Goal: Information Seeking & Learning: Learn about a topic

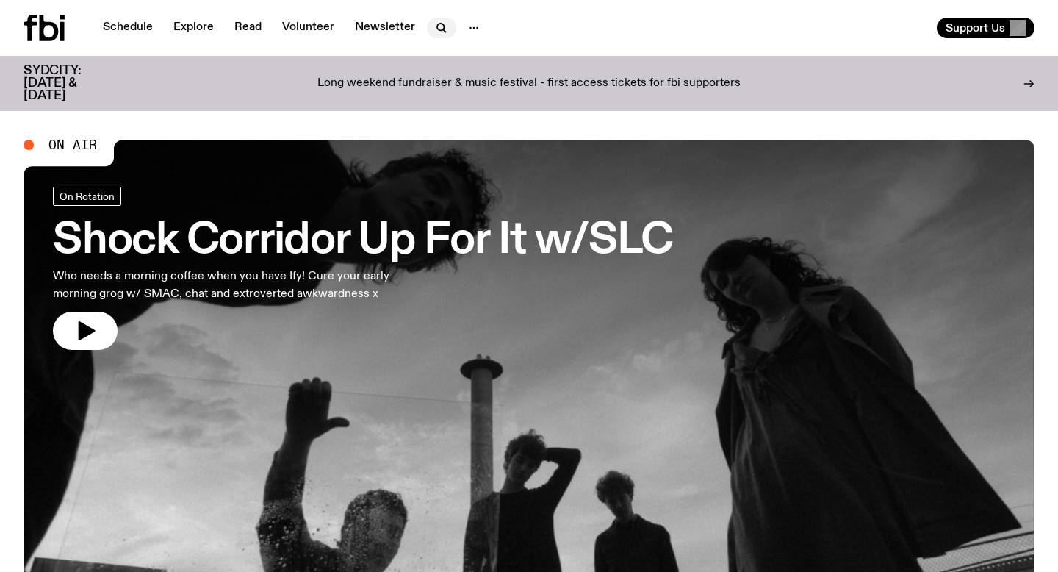
click at [442, 28] on icon "button" at bounding box center [442, 28] width 18 height 18
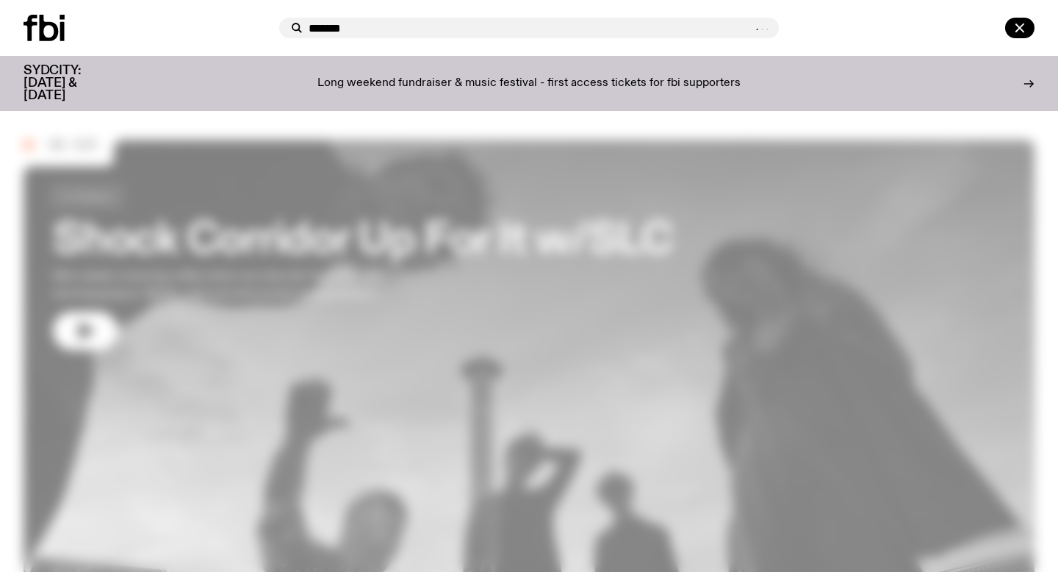
type input "*******"
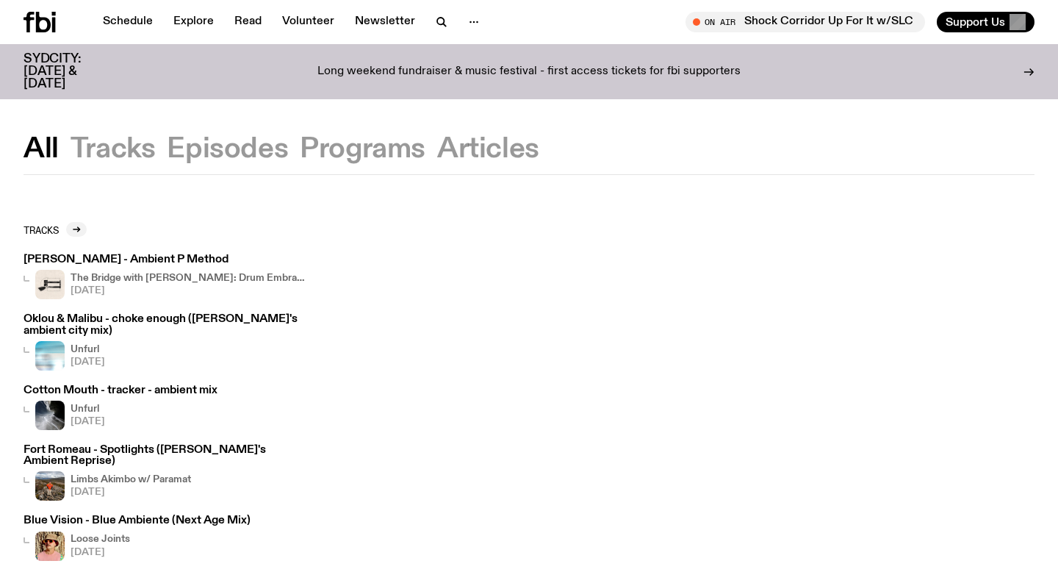
scroll to position [7, 0]
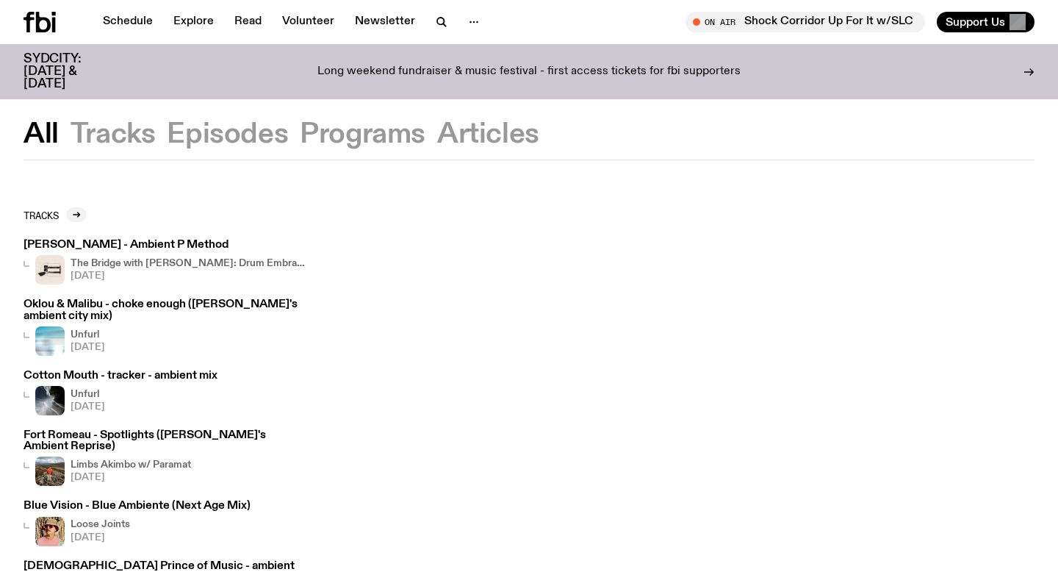
click at [115, 265] on h4 "The Bridge with [PERSON_NAME]: Drum Embrace" at bounding box center [188, 264] width 235 height 10
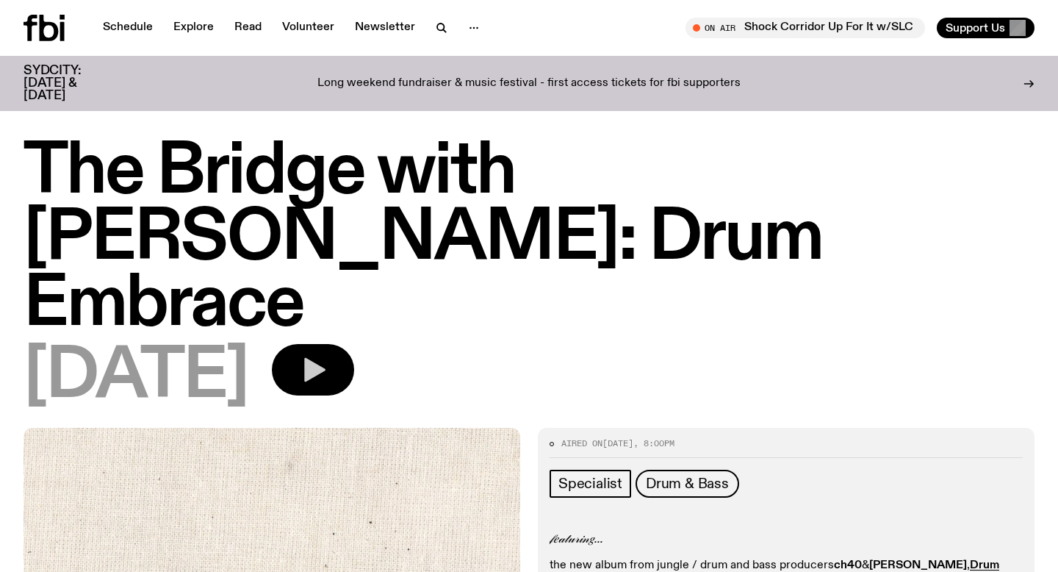
click at [326, 358] on icon "button" at bounding box center [314, 370] width 21 height 24
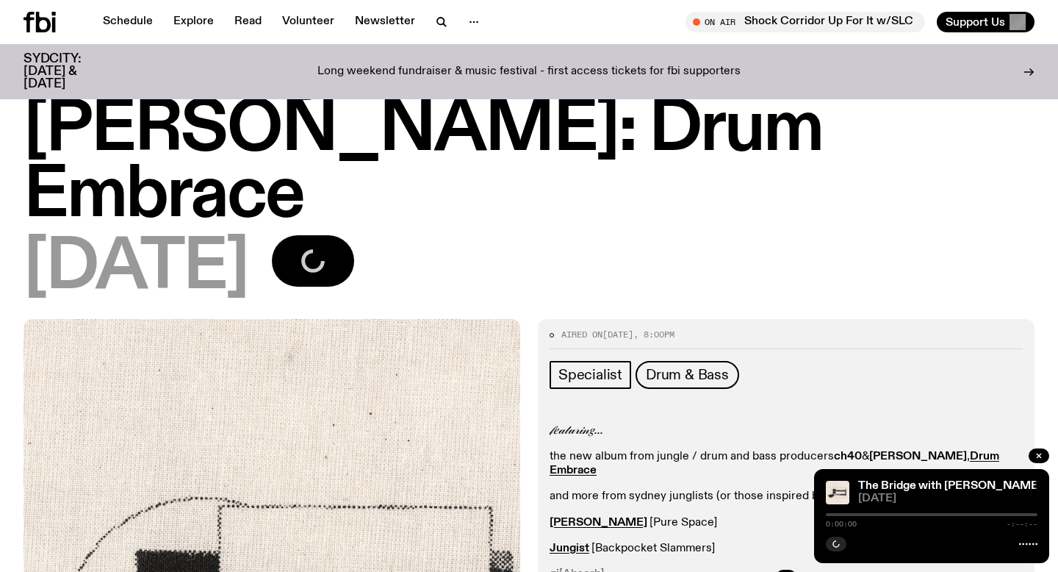
scroll to position [96, 0]
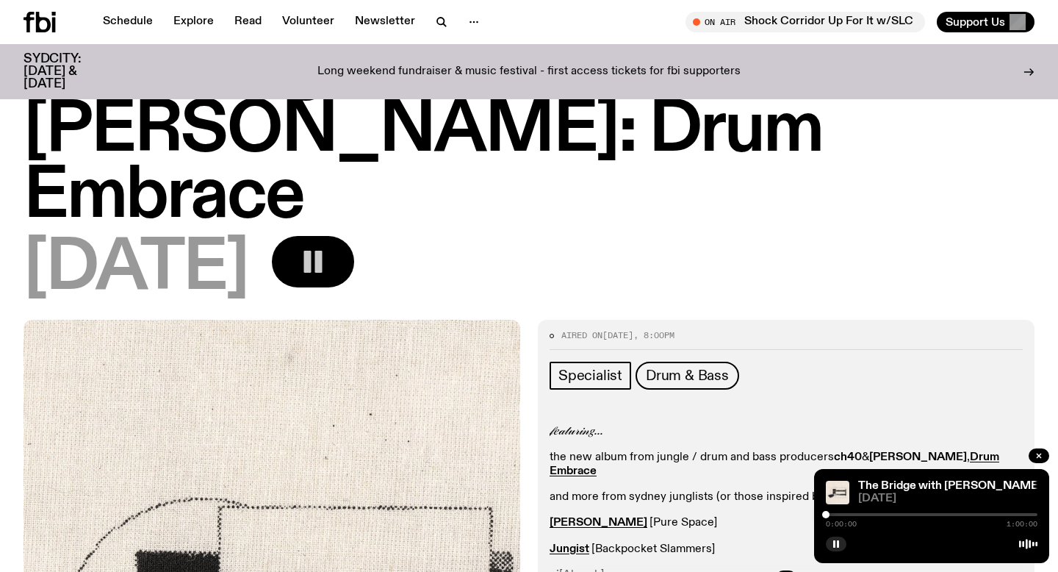
click at [838, 514] on div at bounding box center [932, 514] width 212 height 3
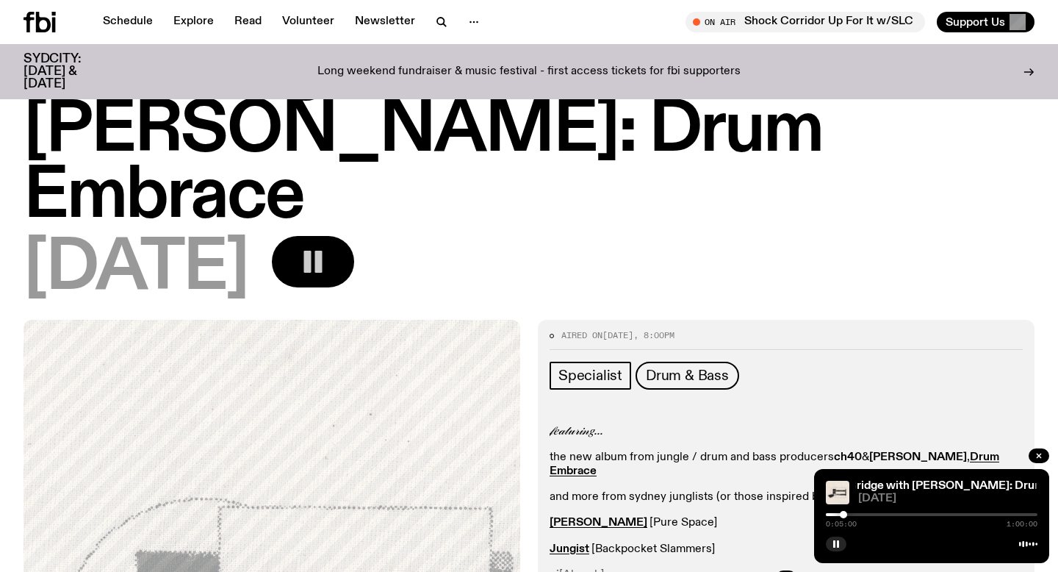
click at [844, 514] on div at bounding box center [843, 514] width 7 height 7
click at [830, 545] on button "button" at bounding box center [836, 543] width 21 height 15
